Goal: Task Accomplishment & Management: Use online tool/utility

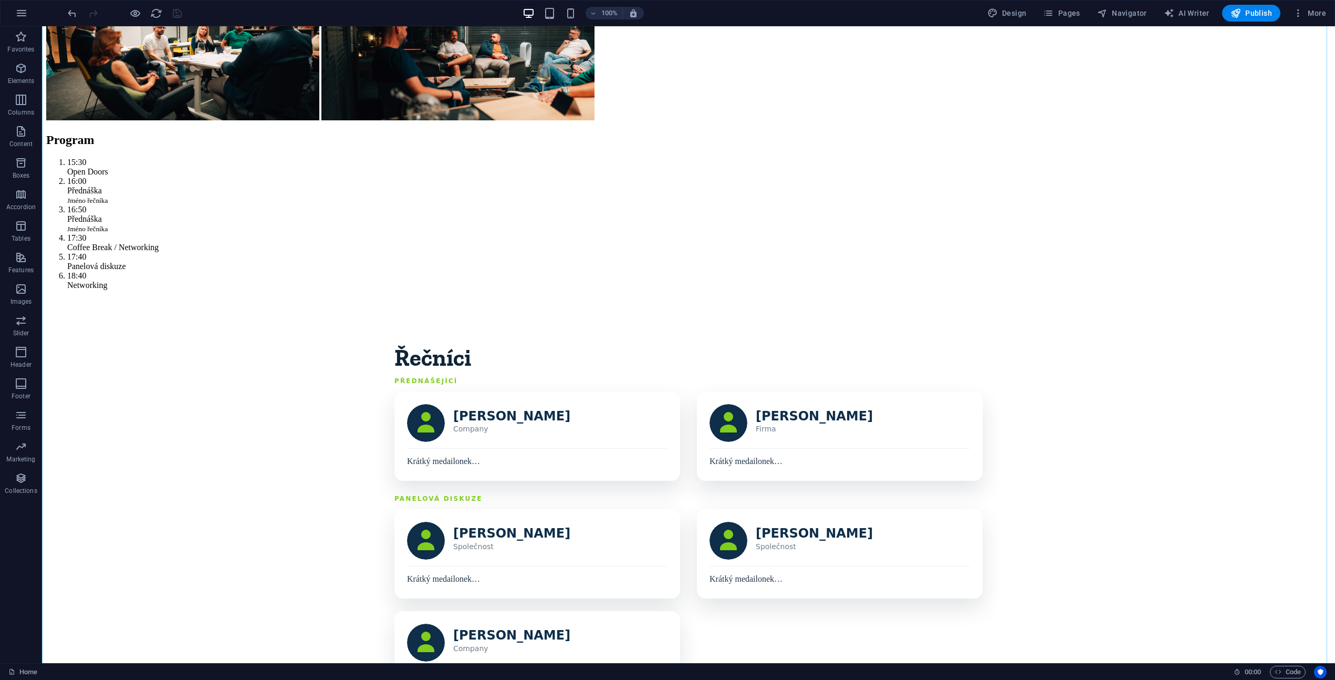
scroll to position [162, 0]
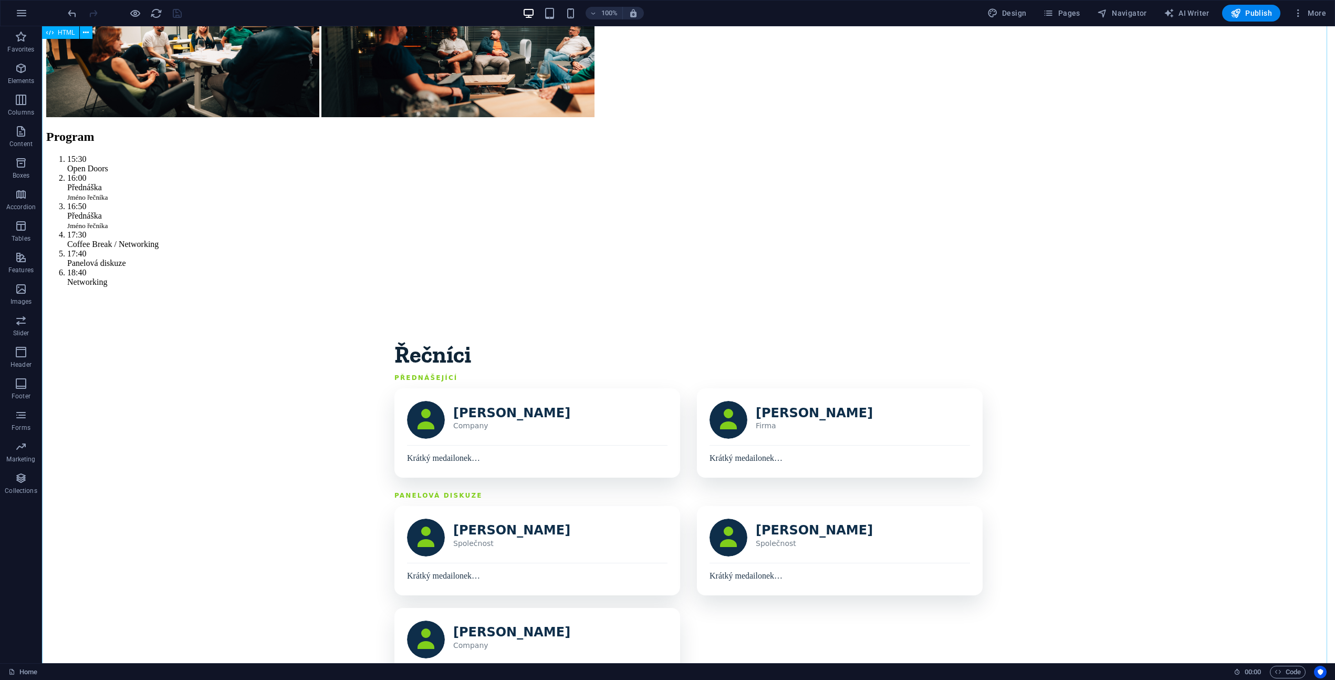
click at [551, 465] on div "Program Řečníci Detaily Registrovat se [GEOGRAPHIC_DATA]? Cože? Většina network…" at bounding box center [688, 663] width 1284 height 1571
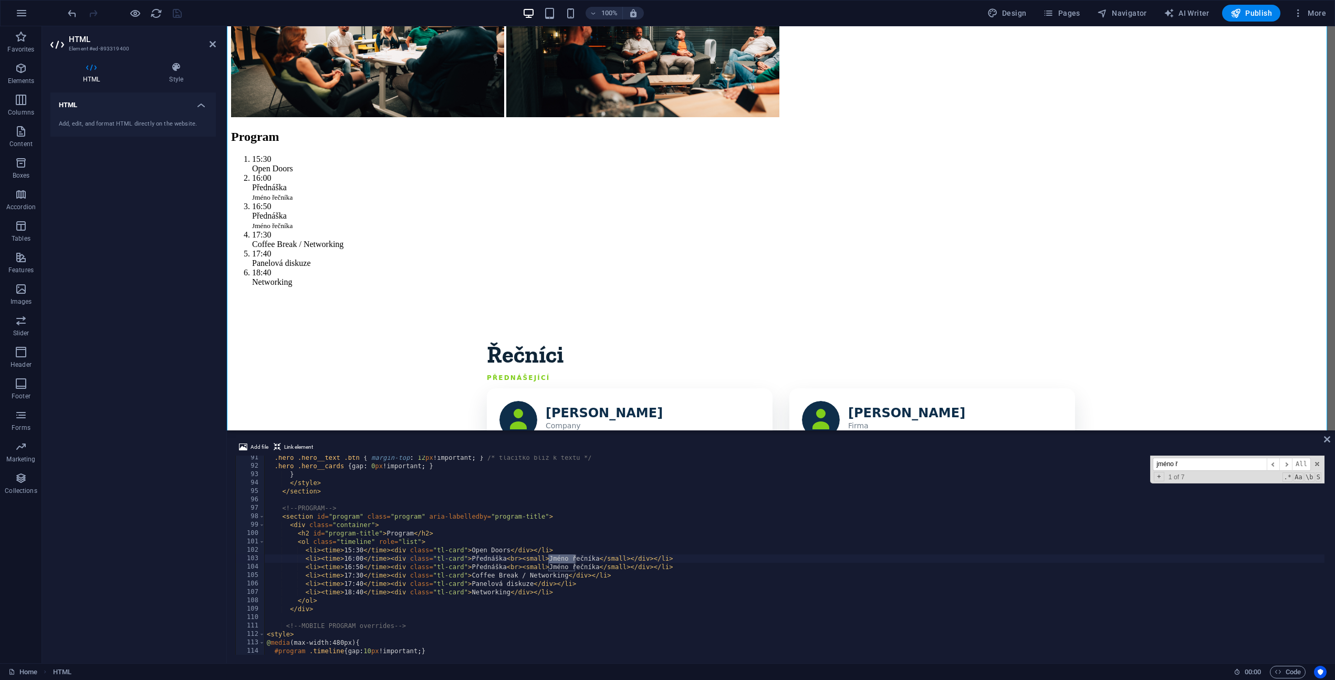
scroll to position [759, 0]
type input "jméno ře"
click at [607, 571] on div ".hero .hero__text .btn { margin-top : 12 px !important ; } /* tlačítko blíž k t…" at bounding box center [1009, 560] width 1488 height 214
drag, startPoint x: 548, startPoint y: 557, endPoint x: 597, endPoint y: 556, distance: 48.8
click at [597, 556] on div ".hero .hero__text .btn { margin-top : 12 px !important ; } /* tlačítko blíž k t…" at bounding box center [1009, 560] width 1488 height 214
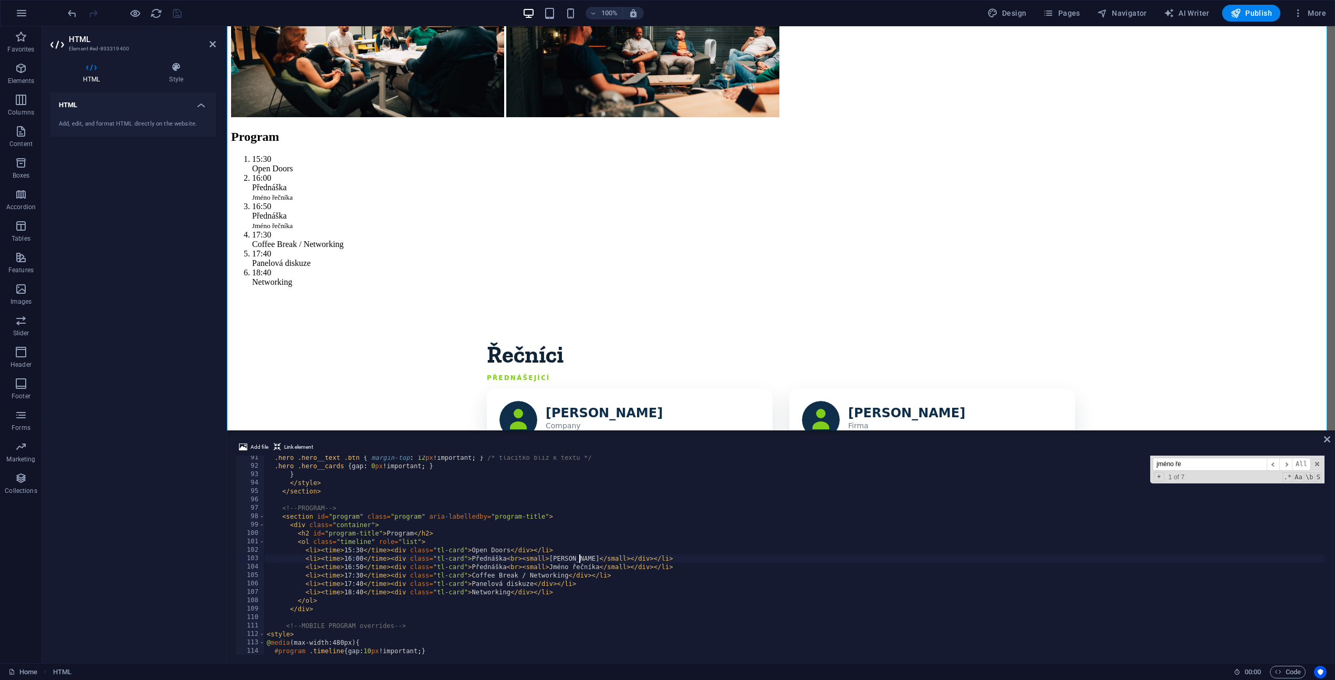
scroll to position [0, 26]
drag, startPoint x: 550, startPoint y: 566, endPoint x: 597, endPoint y: 568, distance: 47.3
click at [597, 568] on div ".hero .hero__text .btn { margin-top : 12 px !important ; } /* tlačítko blíž k t…" at bounding box center [1009, 560] width 1488 height 214
click at [787, 582] on div ".hero .hero__text .btn { margin-top : 12 px !important ; } /* tlačítko blíž k t…" at bounding box center [1009, 560] width 1488 height 214
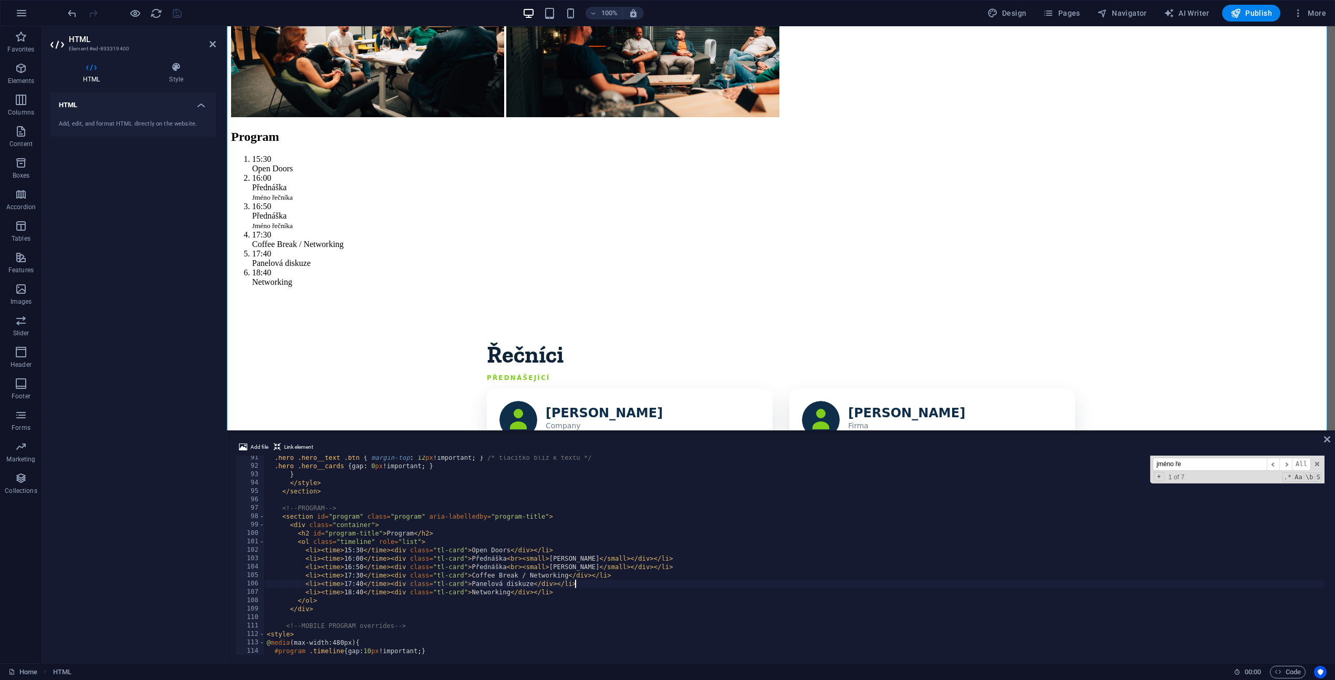
scroll to position [0, 25]
type textarea "<li><time>17:40</time><div class="tl-card">Panelová diskuze</div></li>"
click at [808, 356] on div "Program Řečníci Detaily Registrovat se [GEOGRAPHIC_DATA]? Cože? Většina network…" at bounding box center [781, 663] width 1100 height 1571
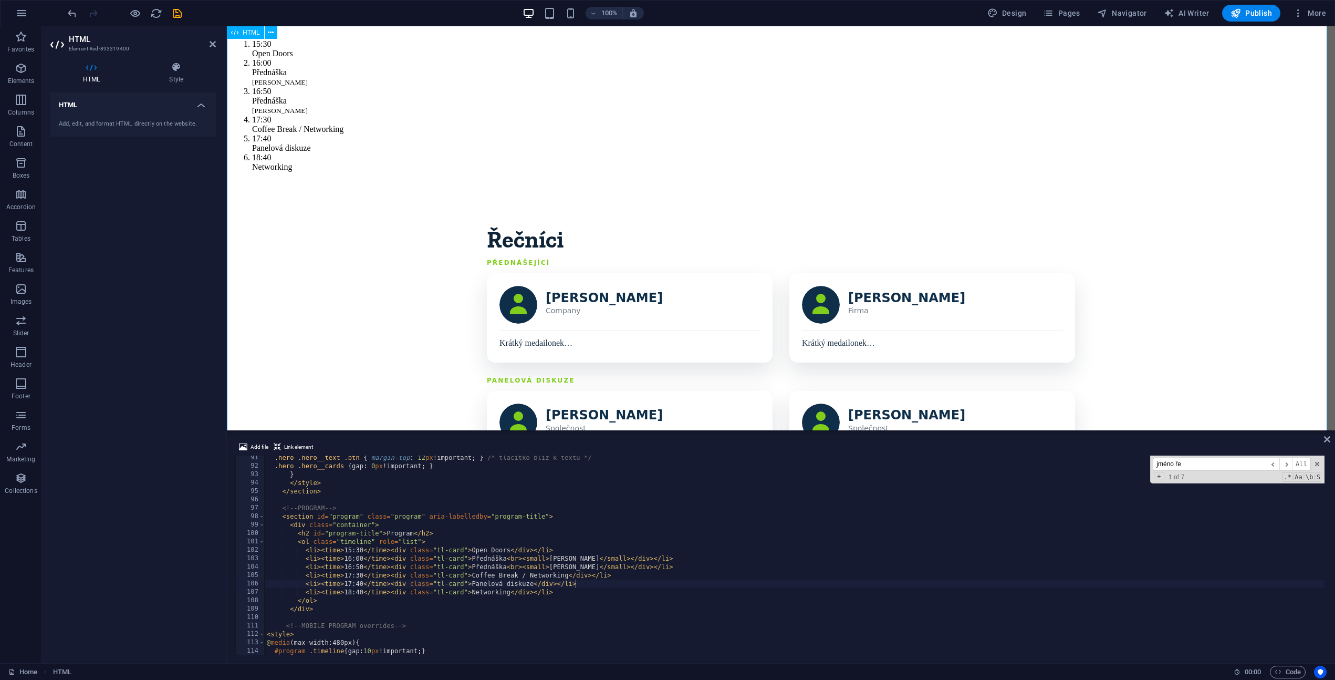
scroll to position [321, 0]
